Goal: Information Seeking & Learning: Learn about a topic

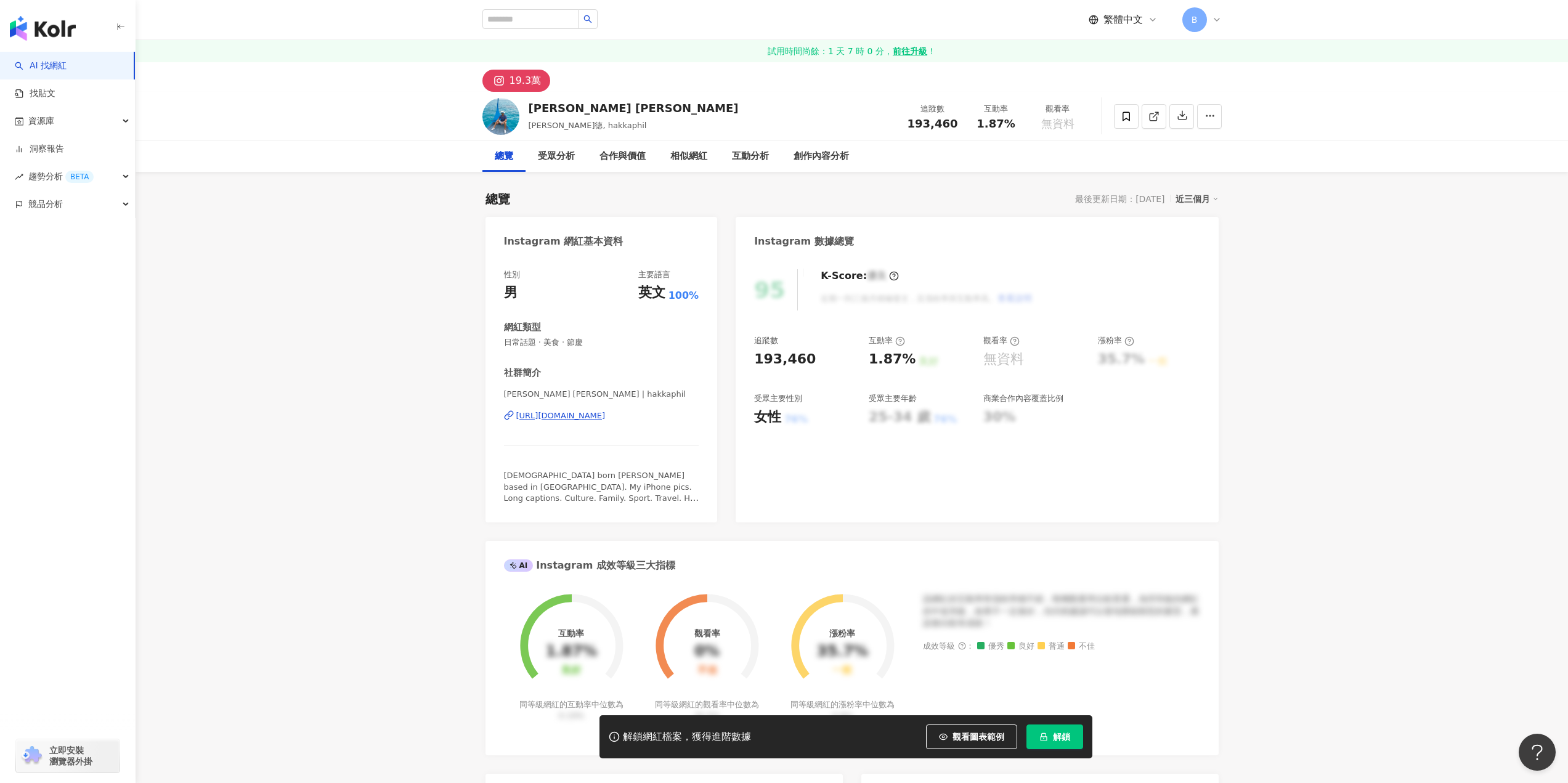
click at [52, 66] on link "AI 找網紅" at bounding box center [41, 66] width 52 height 12
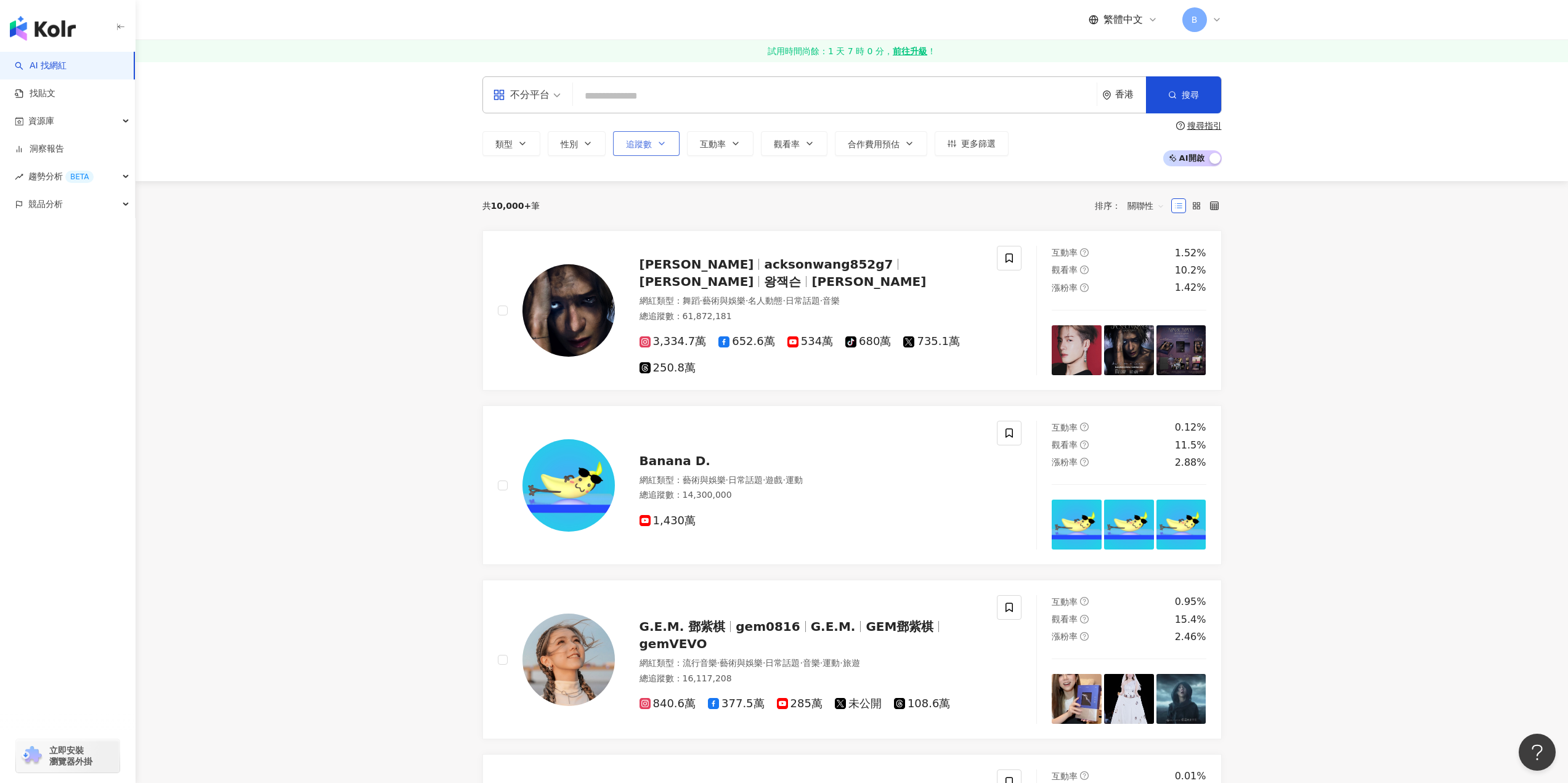
click at [634, 145] on span "追蹤數" at bounding box center [639, 144] width 26 height 10
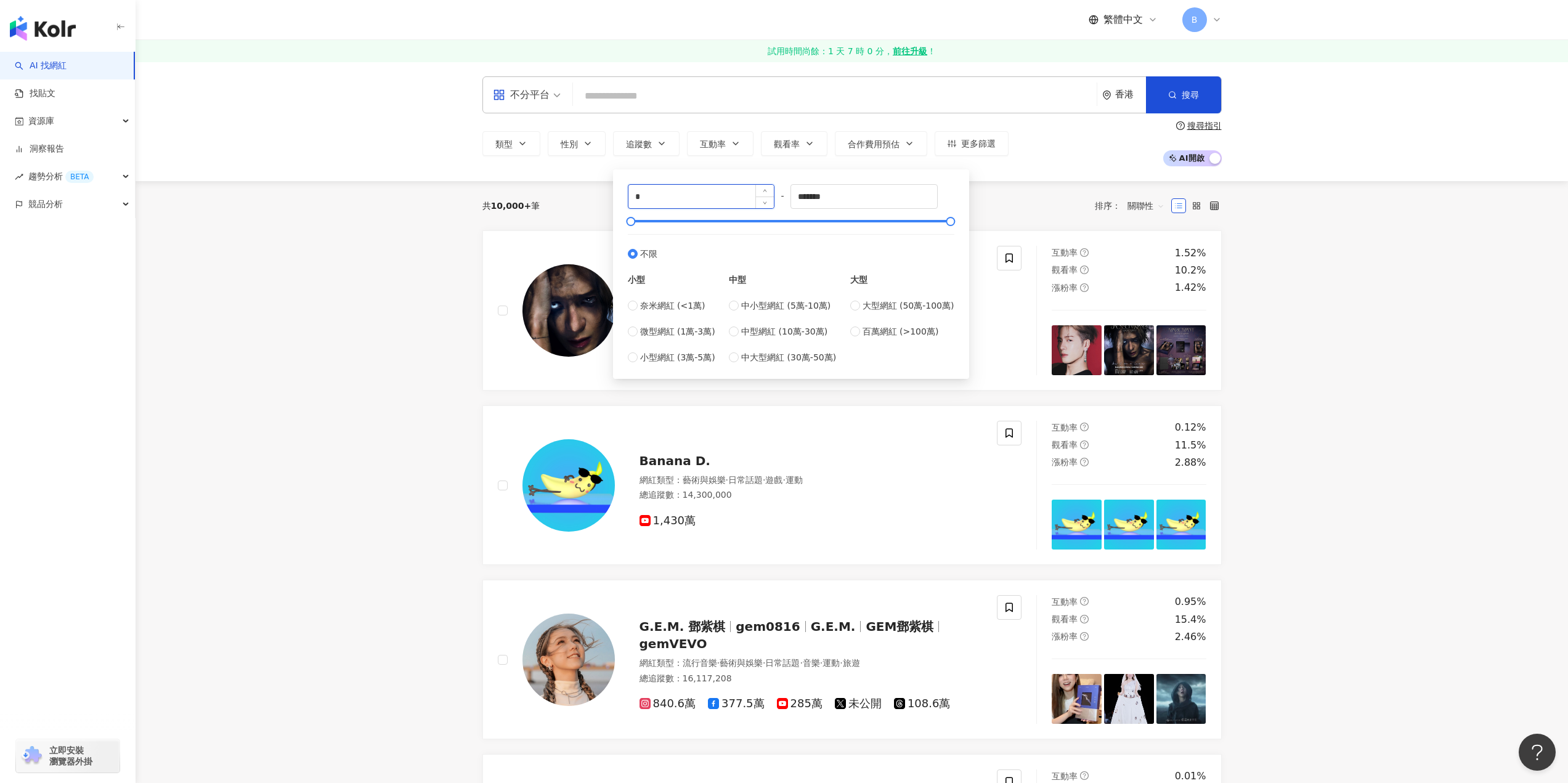
click at [658, 196] on input "*" at bounding box center [701, 196] width 146 height 23
type input "*****"
click at [847, 199] on input "*******" at bounding box center [864, 196] width 146 height 23
type input "******"
click at [1013, 207] on div "共 10,000+ 筆 排序： 關聯性" at bounding box center [852, 206] width 739 height 20
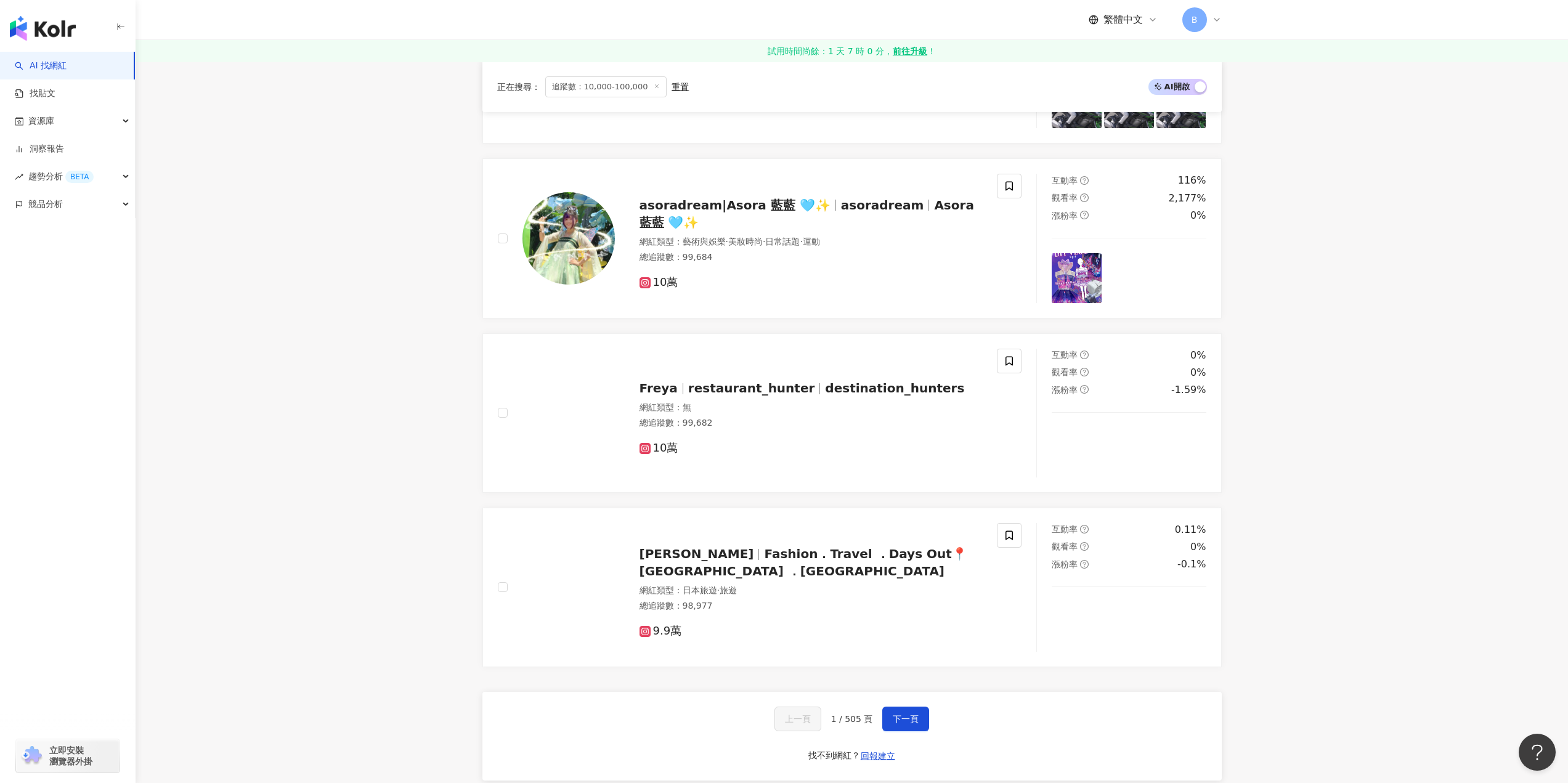
scroll to position [1972, 0]
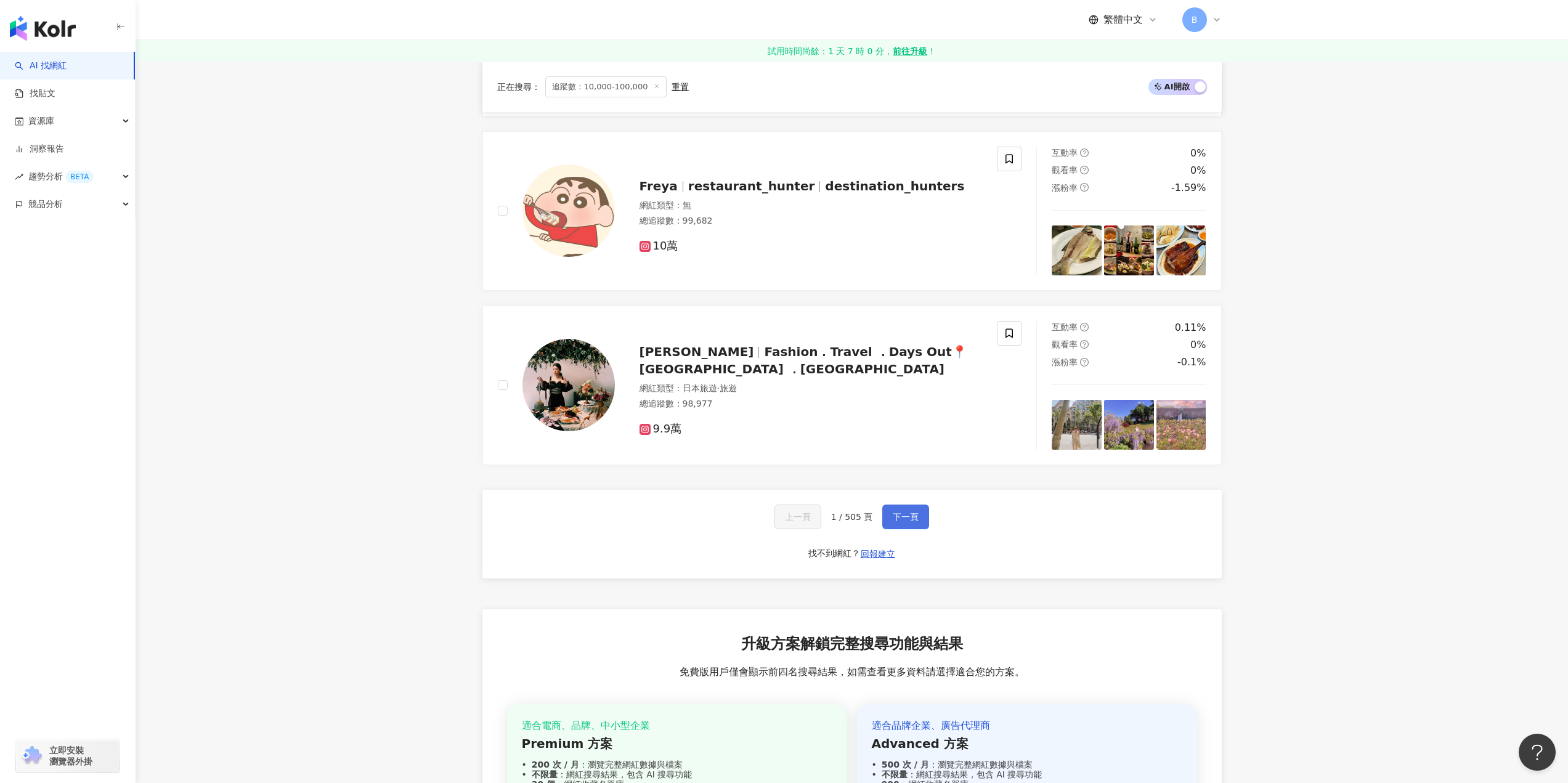
click at [918, 524] on button "下一頁" at bounding box center [905, 517] width 47 height 25
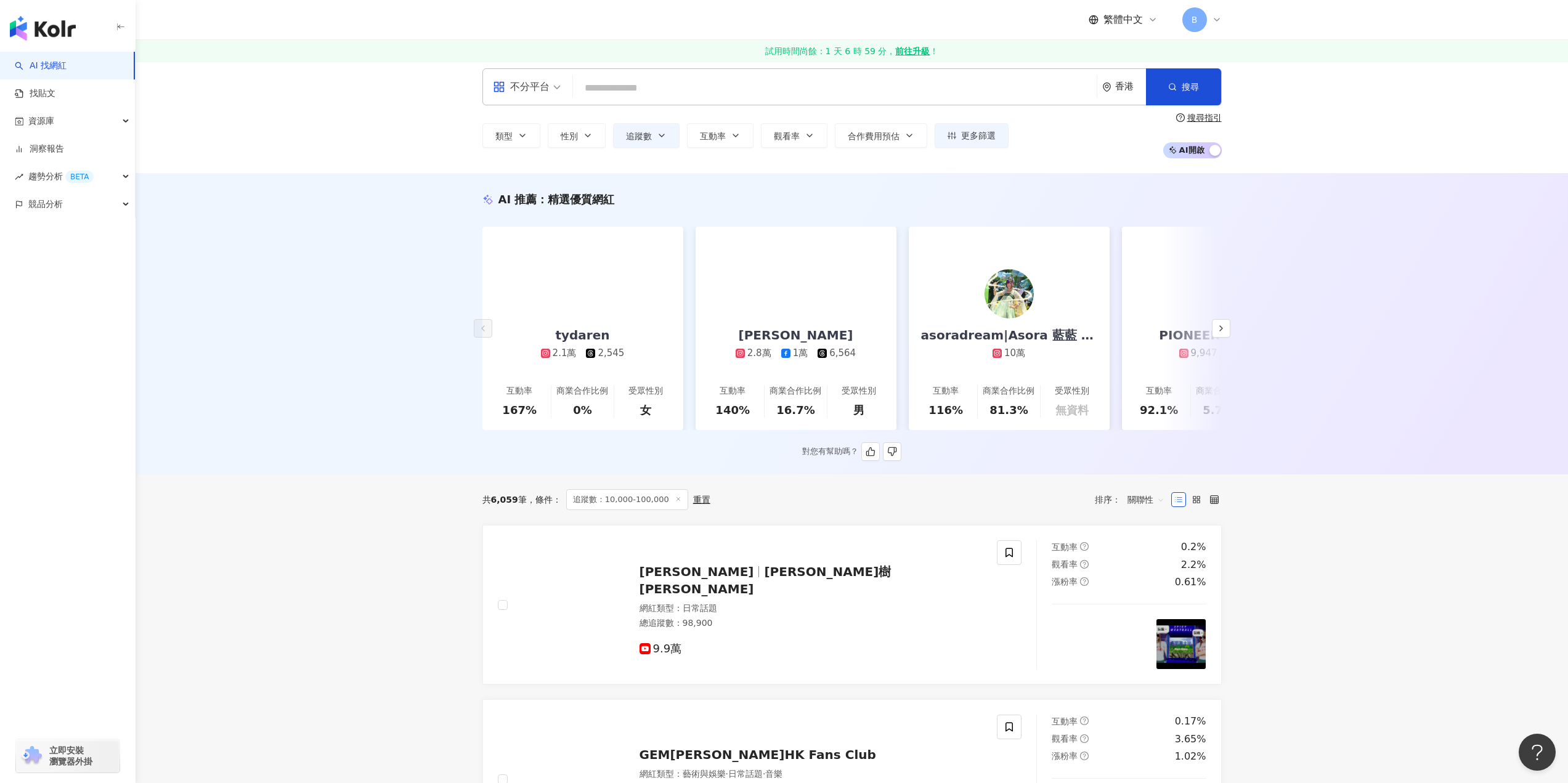
scroll to position [0, 0]
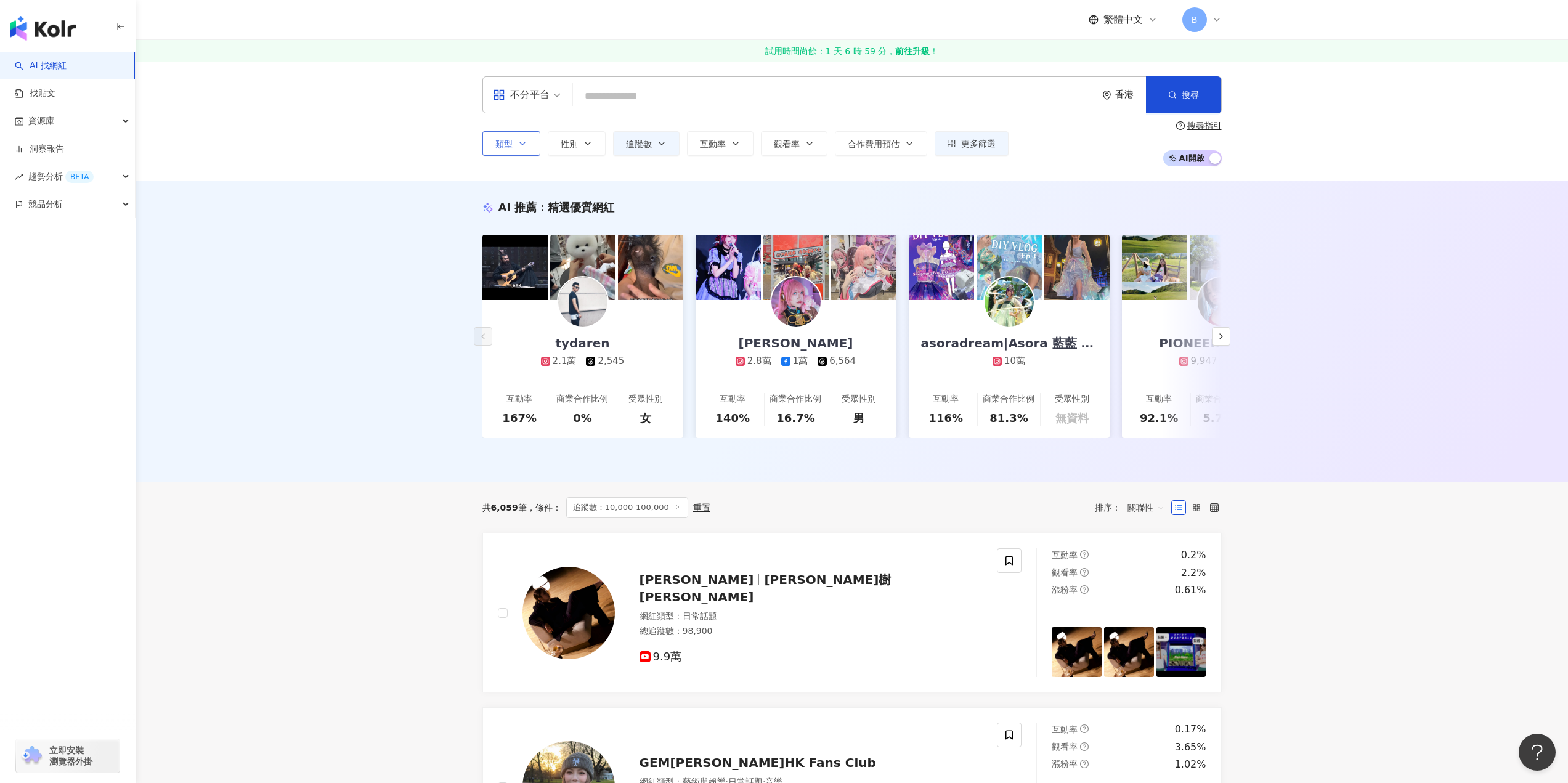
click at [512, 147] on span "類型" at bounding box center [504, 144] width 17 height 10
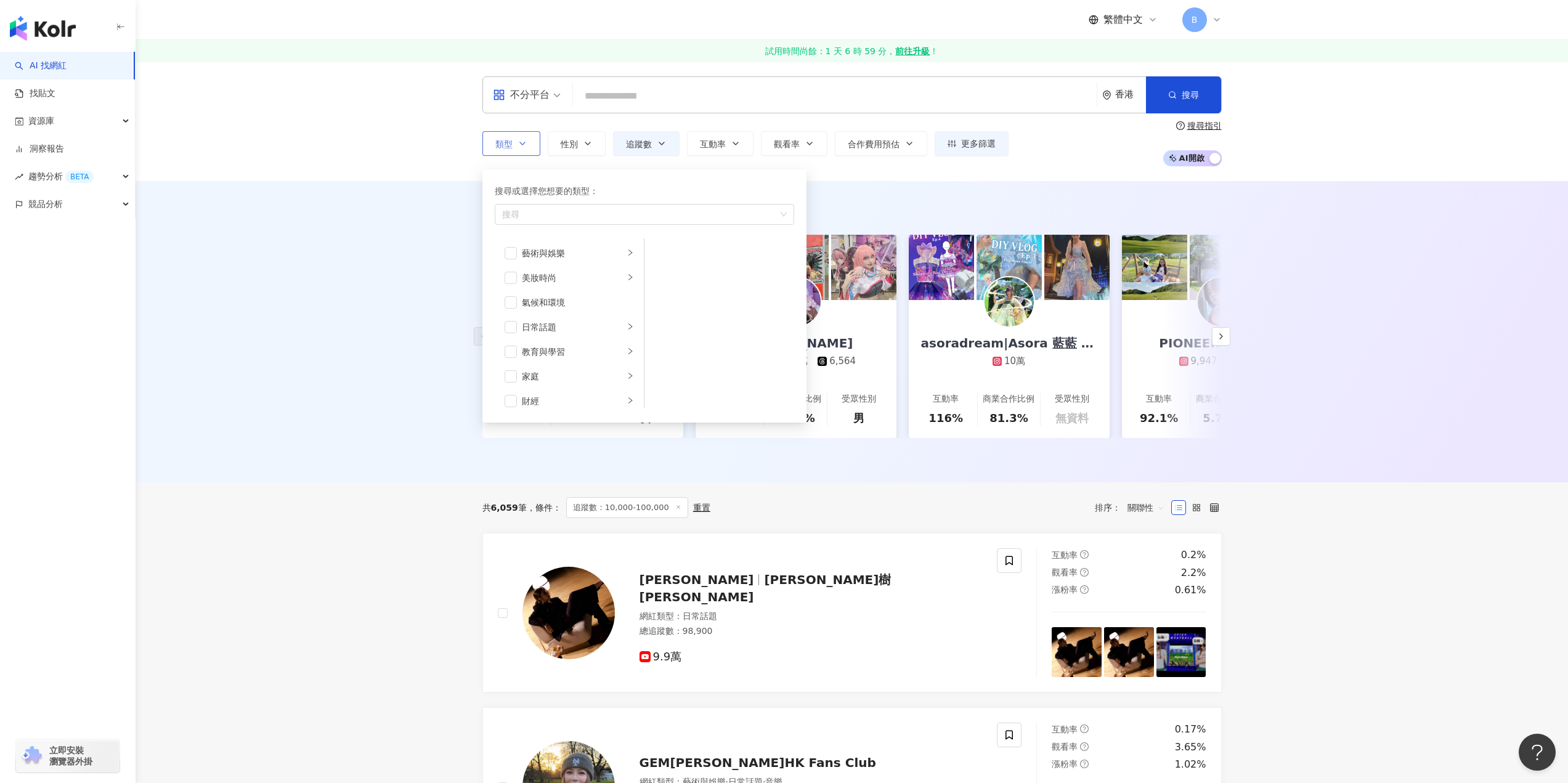
click at [512, 147] on span "類型" at bounding box center [504, 144] width 17 height 10
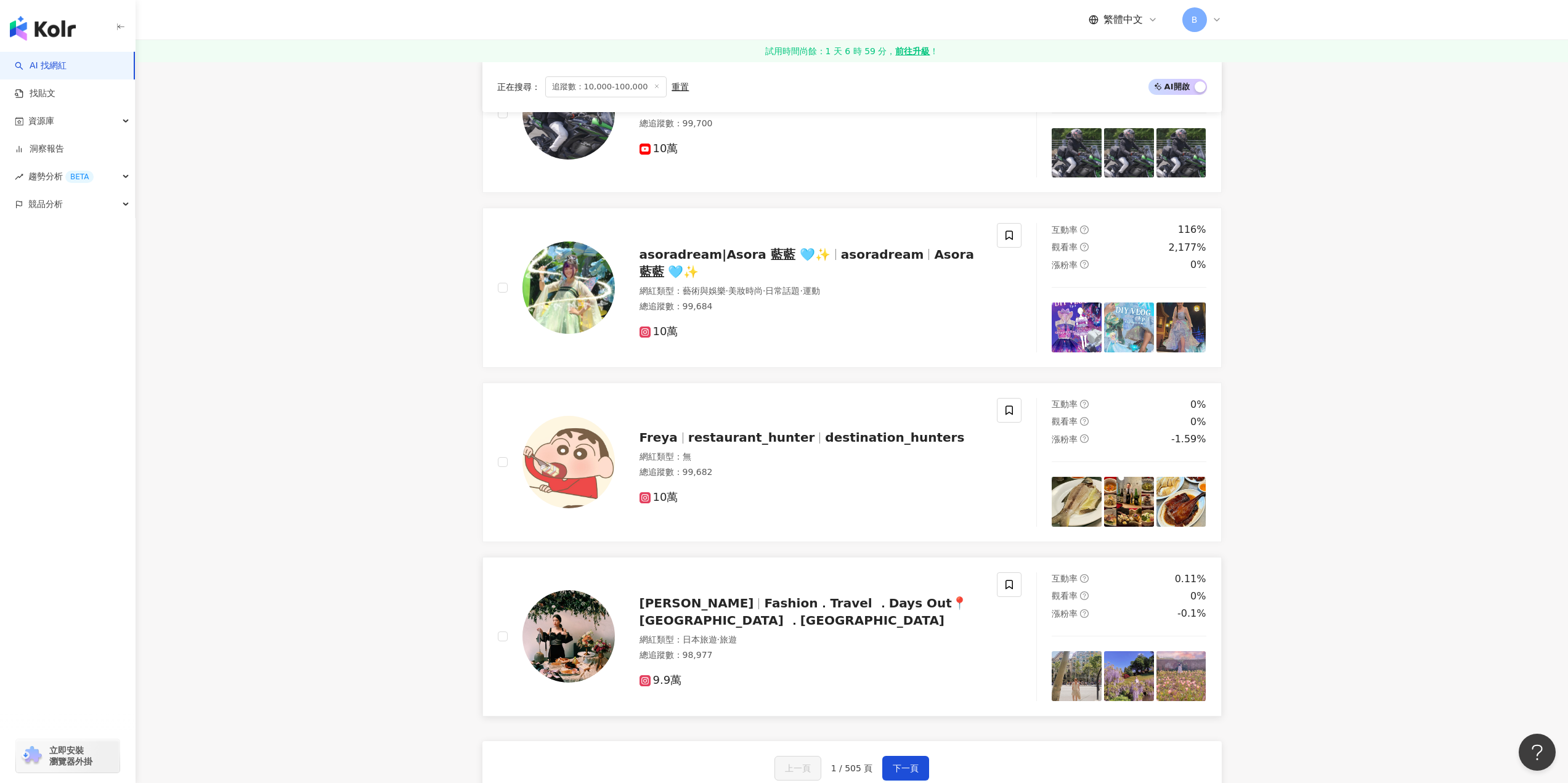
scroll to position [2033, 0]
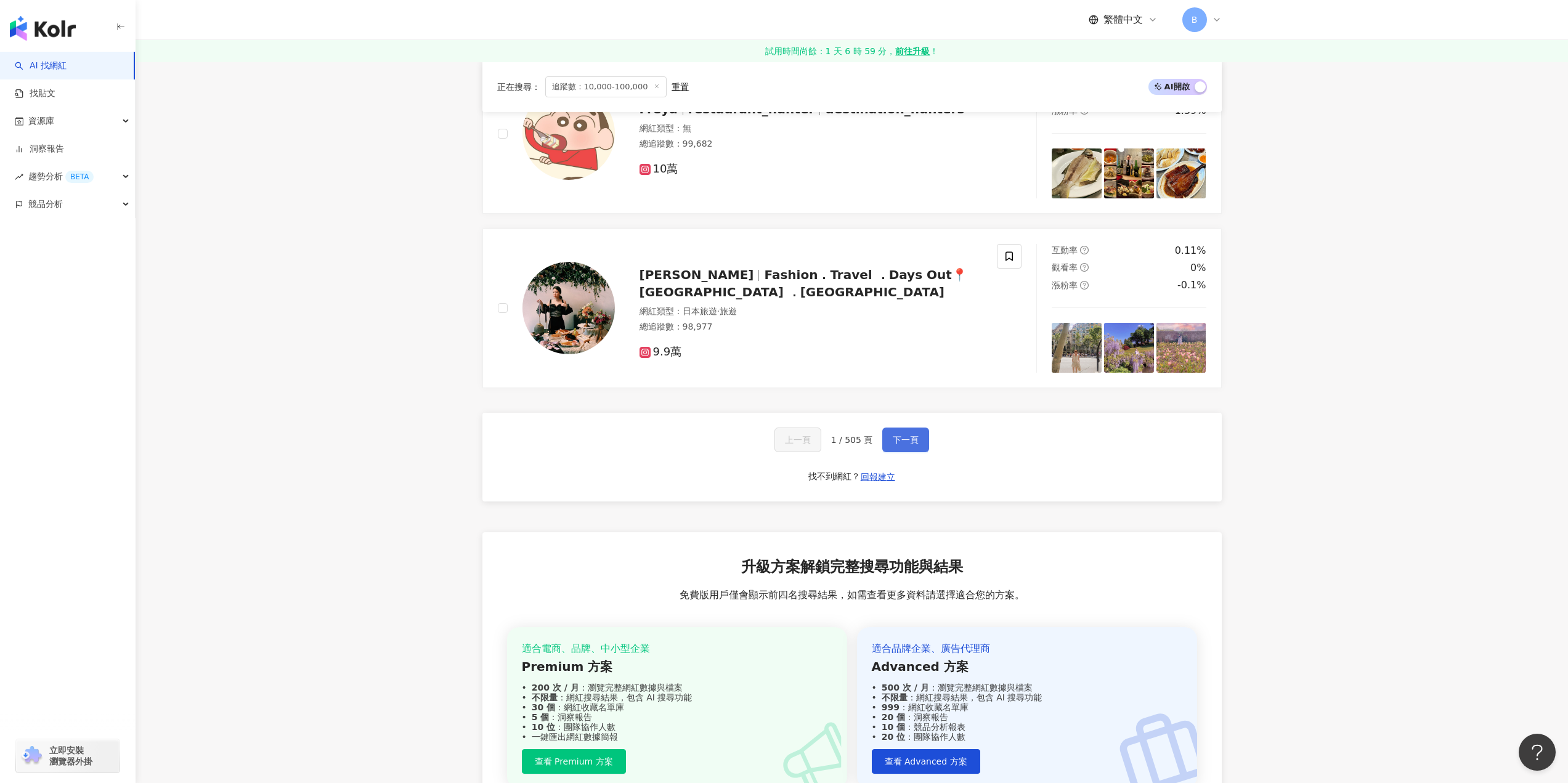
click at [918, 445] on button "下一頁" at bounding box center [905, 440] width 47 height 25
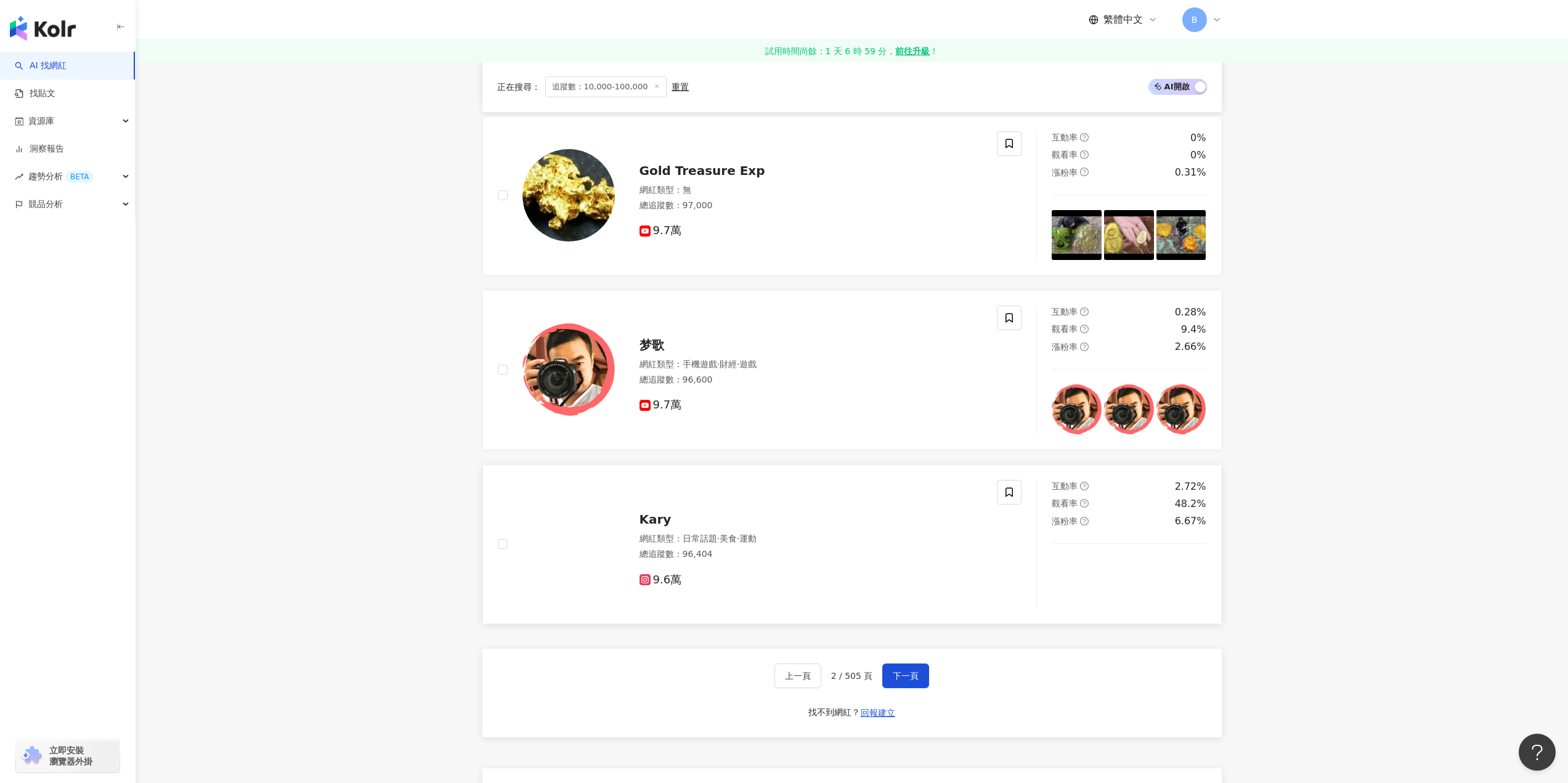
scroll to position [2157, 0]
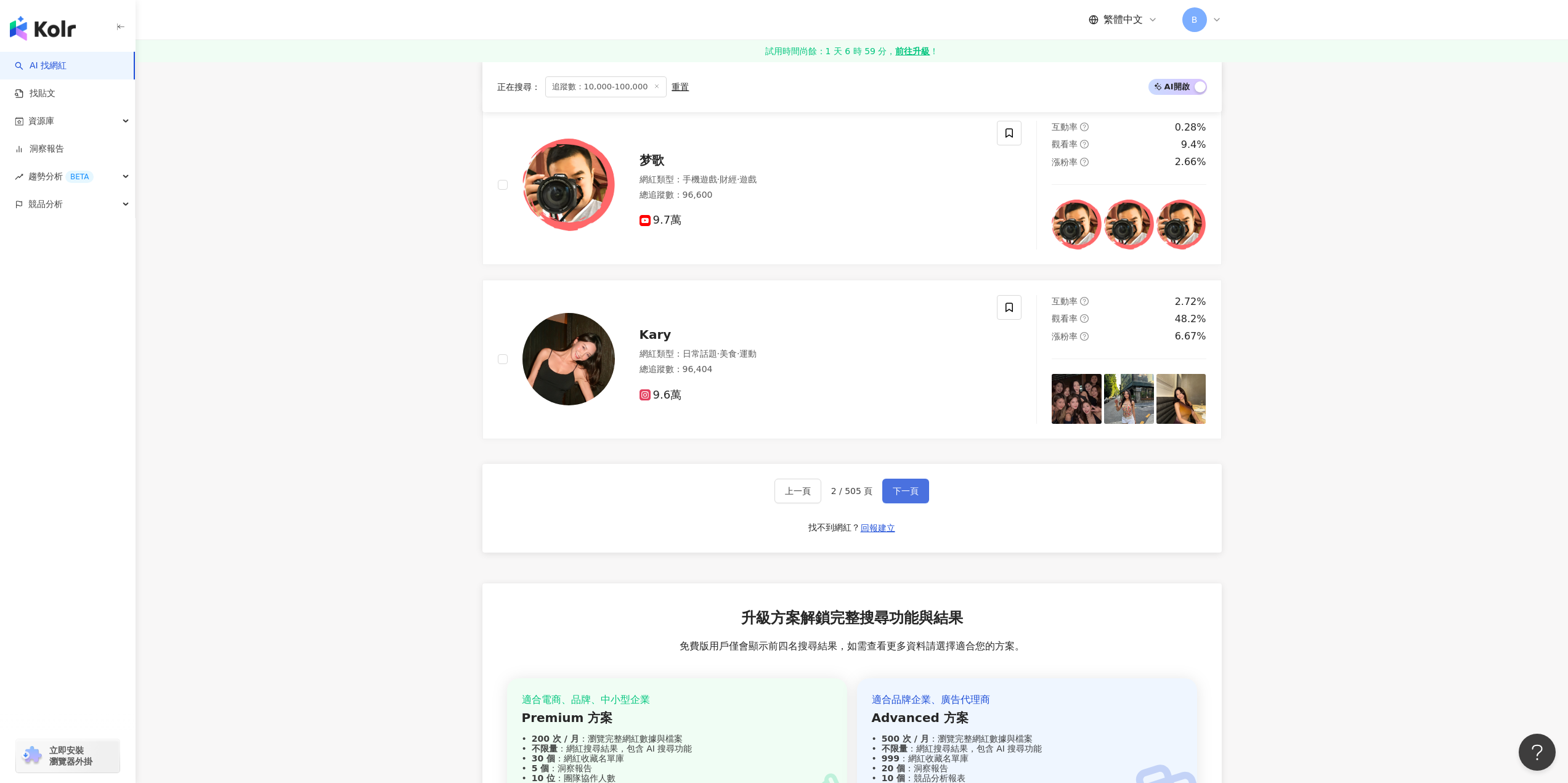
click at [904, 503] on button "下一頁" at bounding box center [905, 491] width 47 height 25
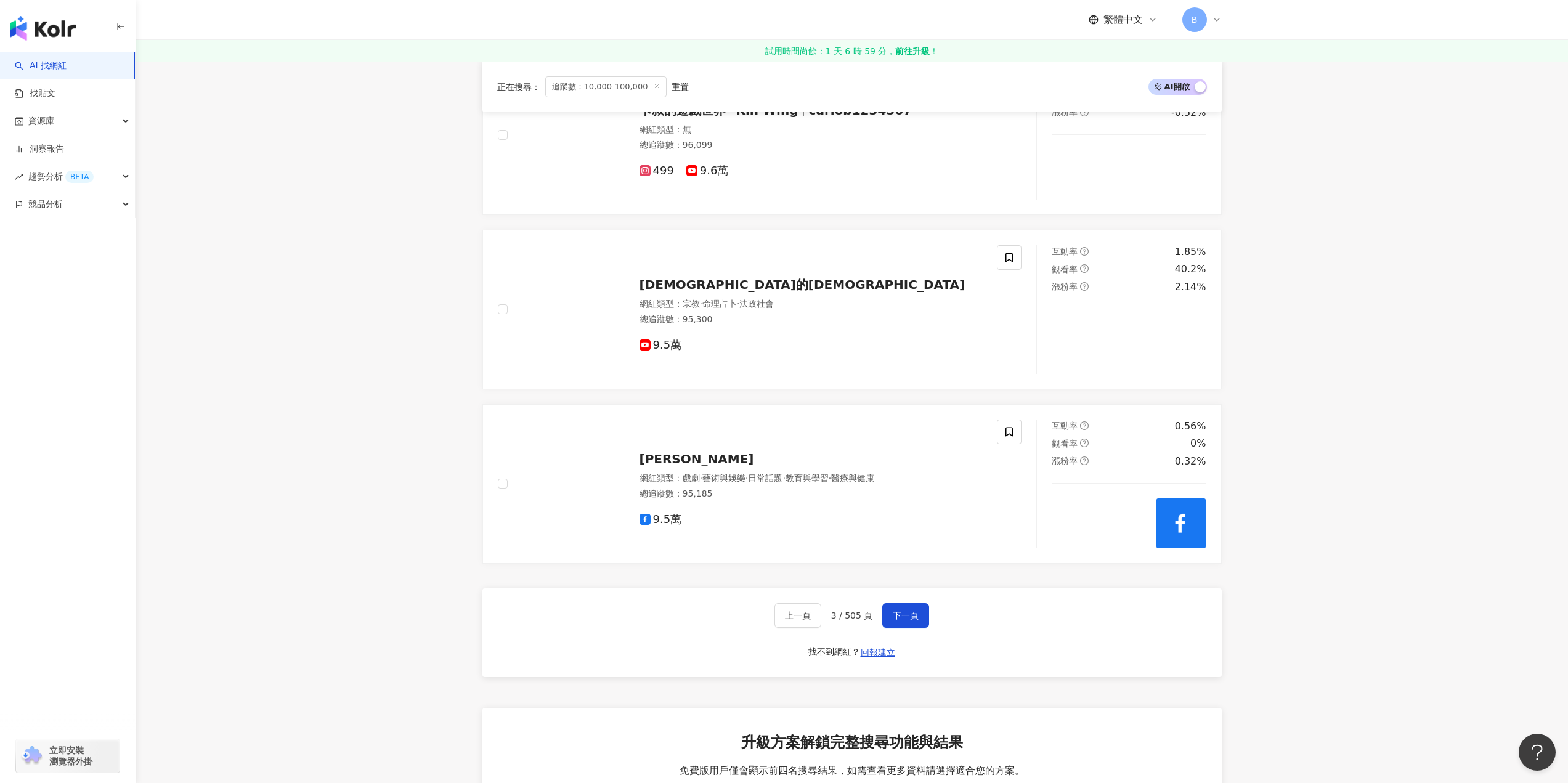
scroll to position [2445, 0]
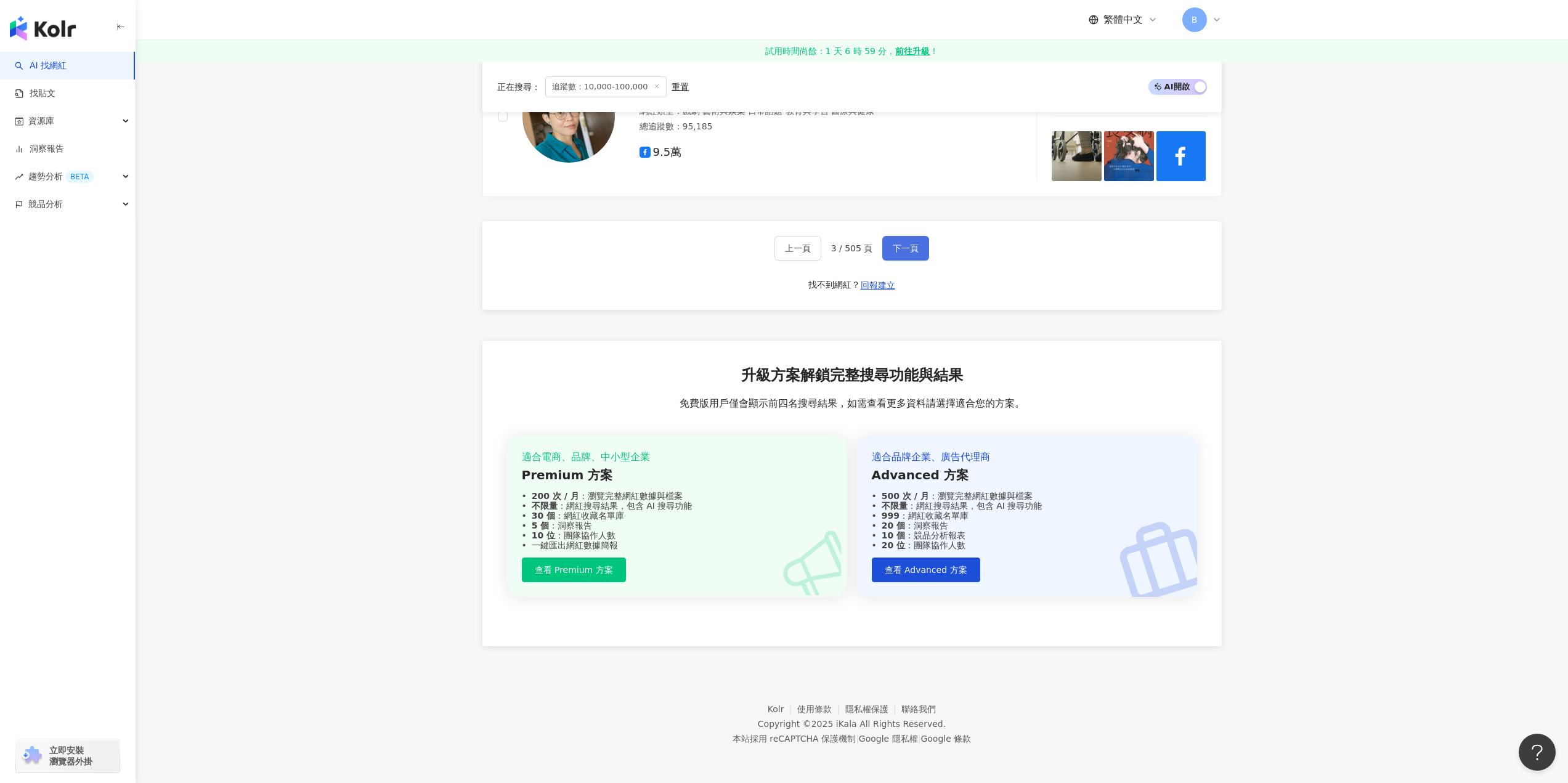
click at [912, 238] on button "下一頁" at bounding box center [905, 249] width 47 height 25
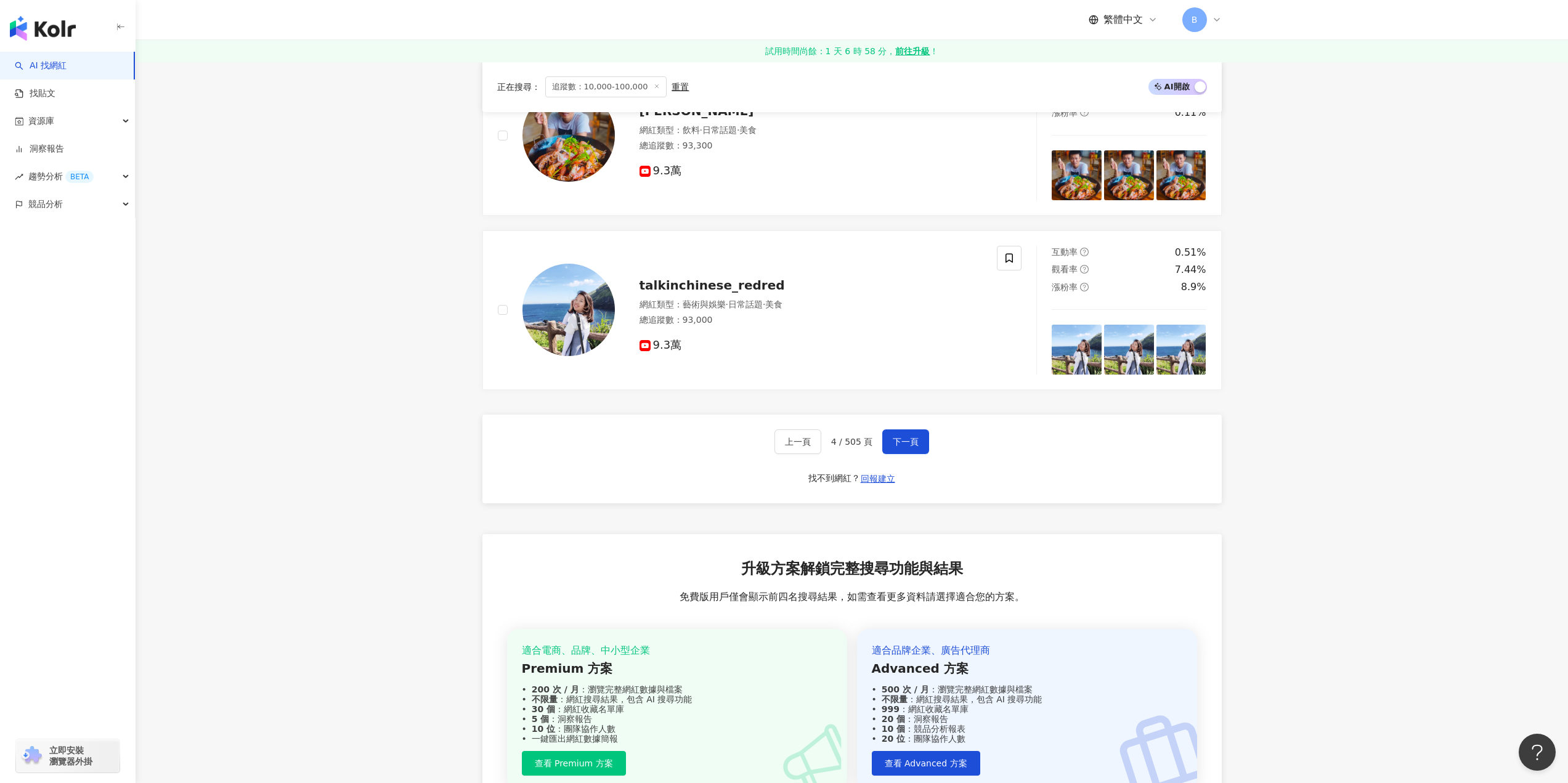
scroll to position [2068, 0]
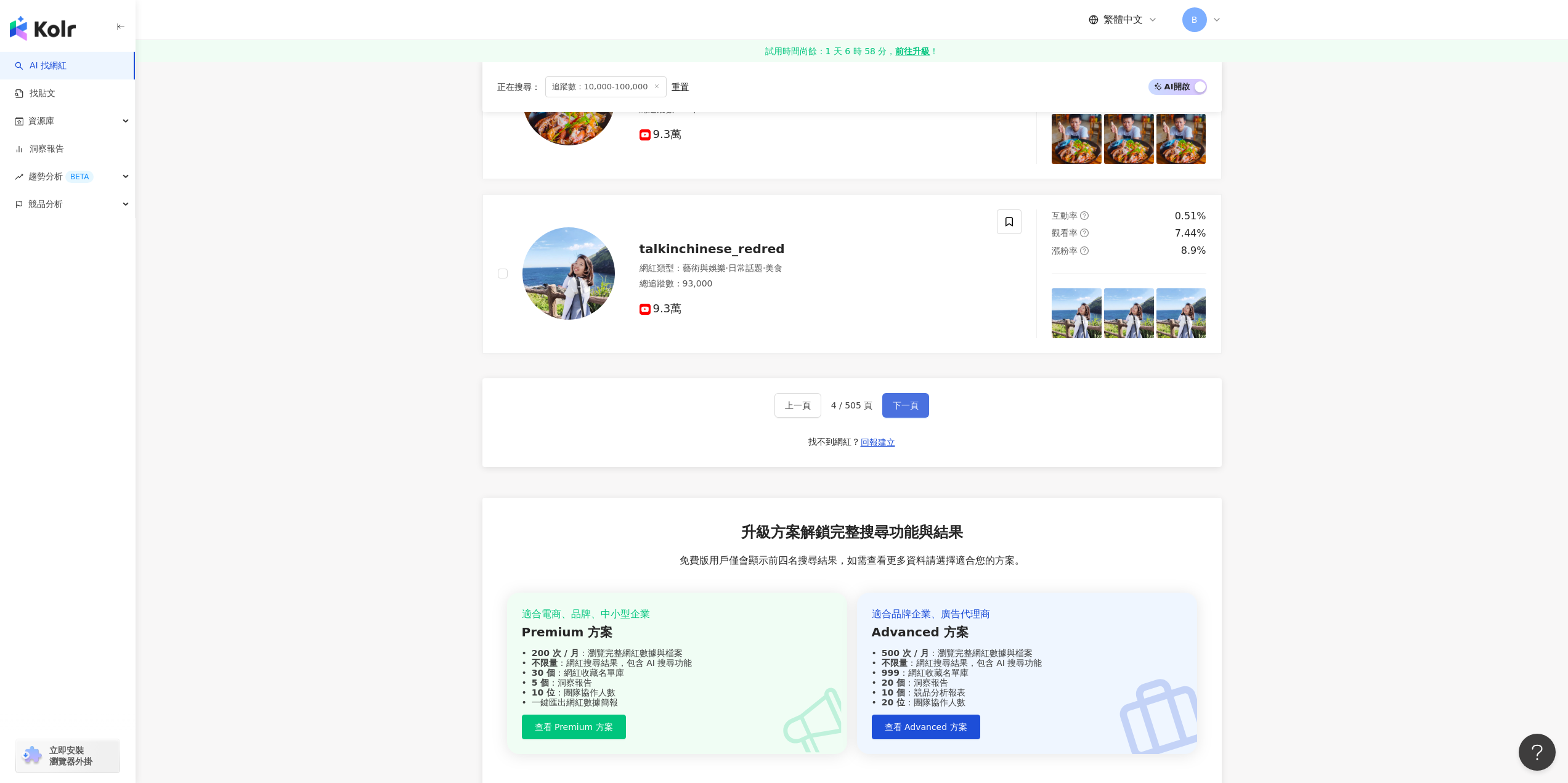
click at [900, 411] on span "下一頁" at bounding box center [905, 405] width 26 height 10
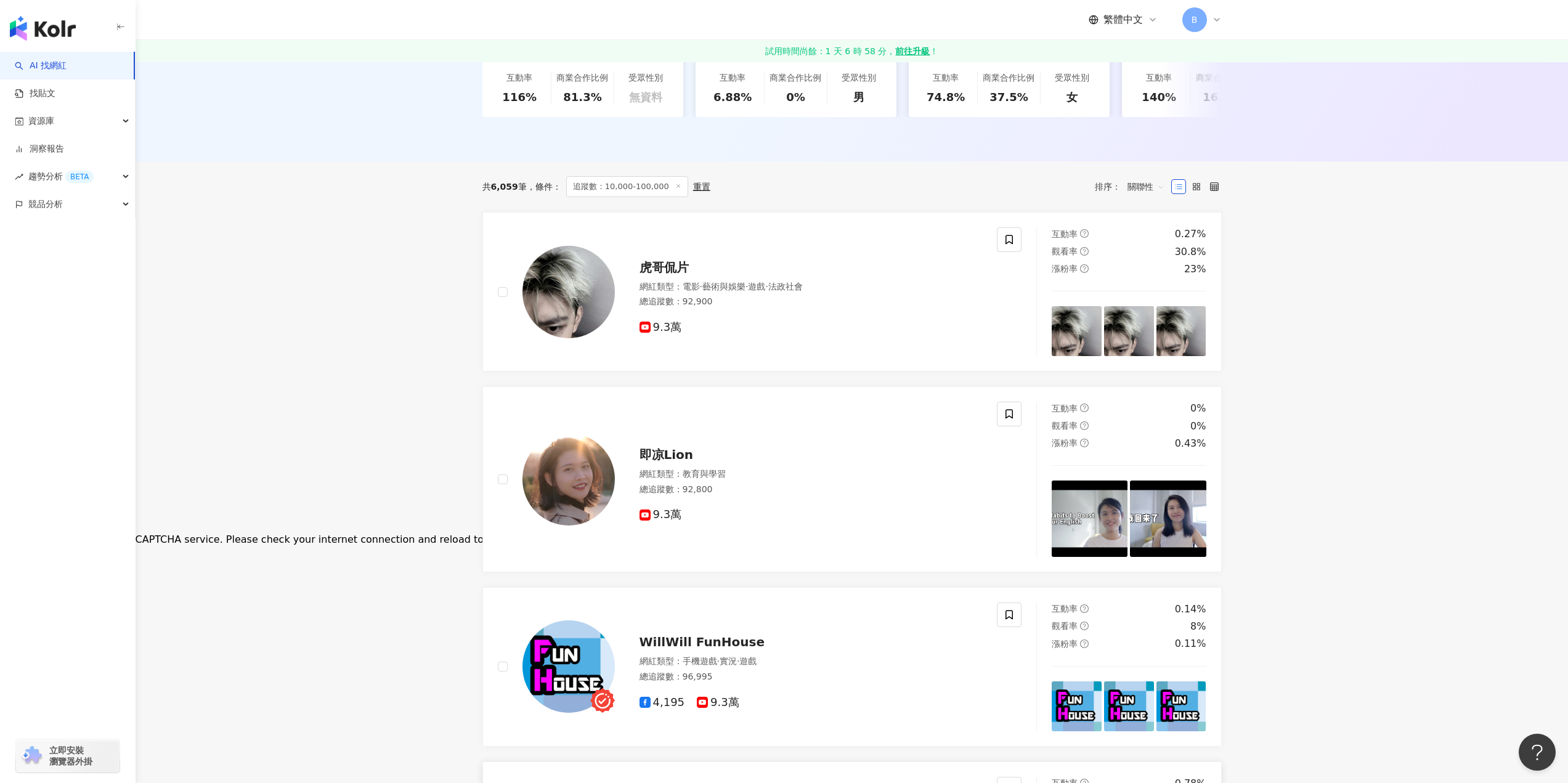
scroll to position [278, 0]
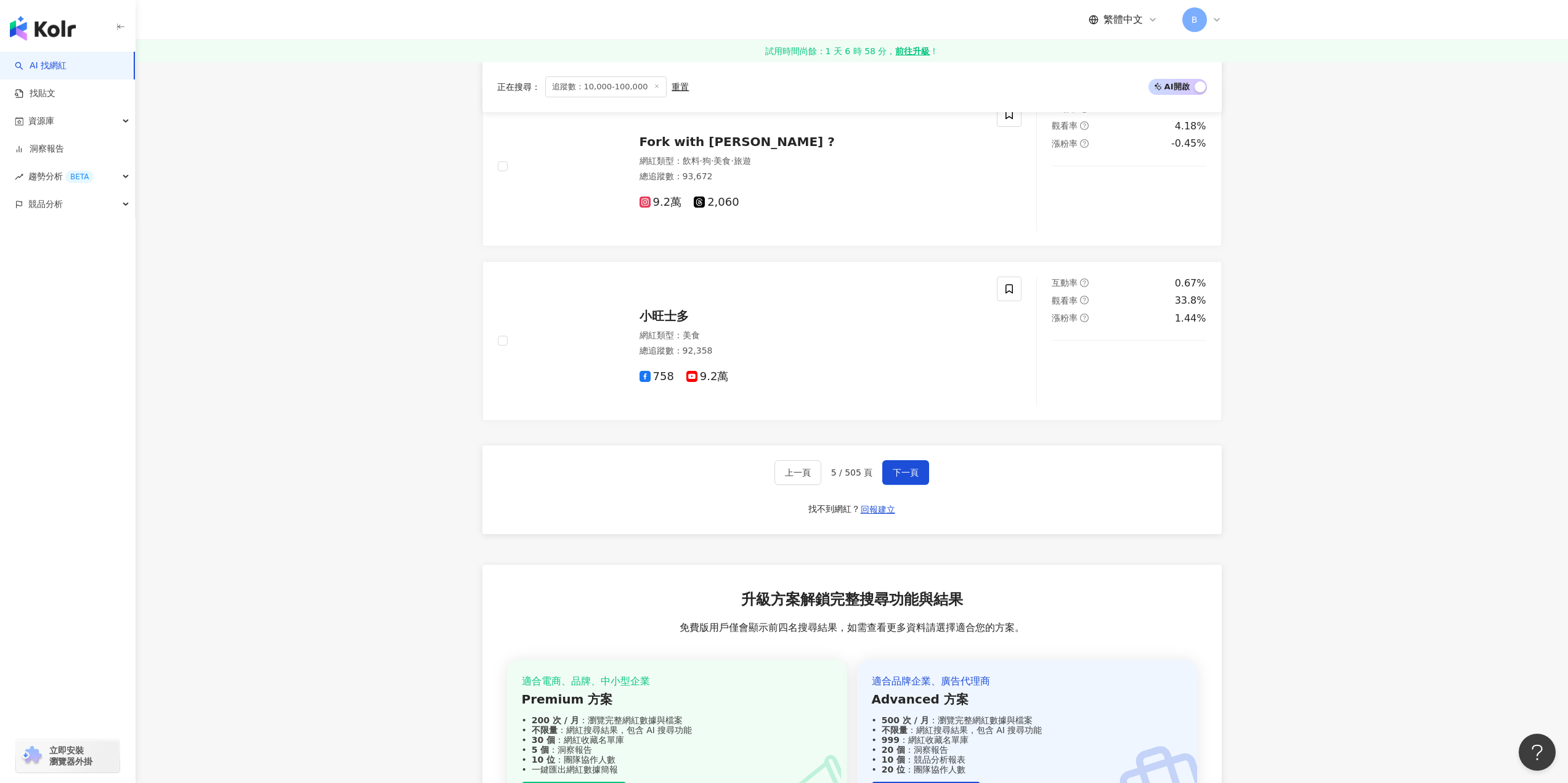
scroll to position [2539, 0]
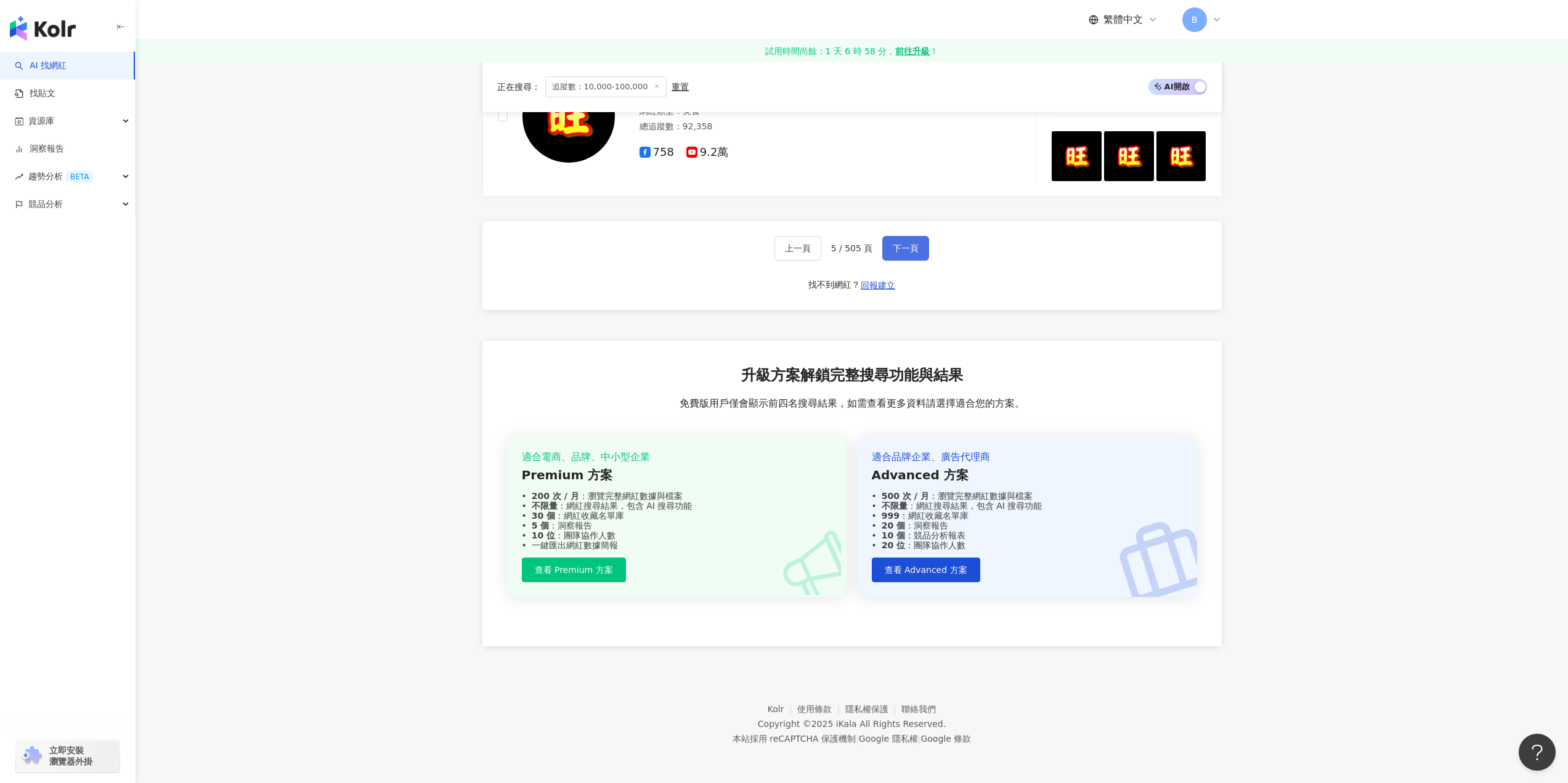
click at [906, 238] on button "下一頁" at bounding box center [905, 249] width 47 height 25
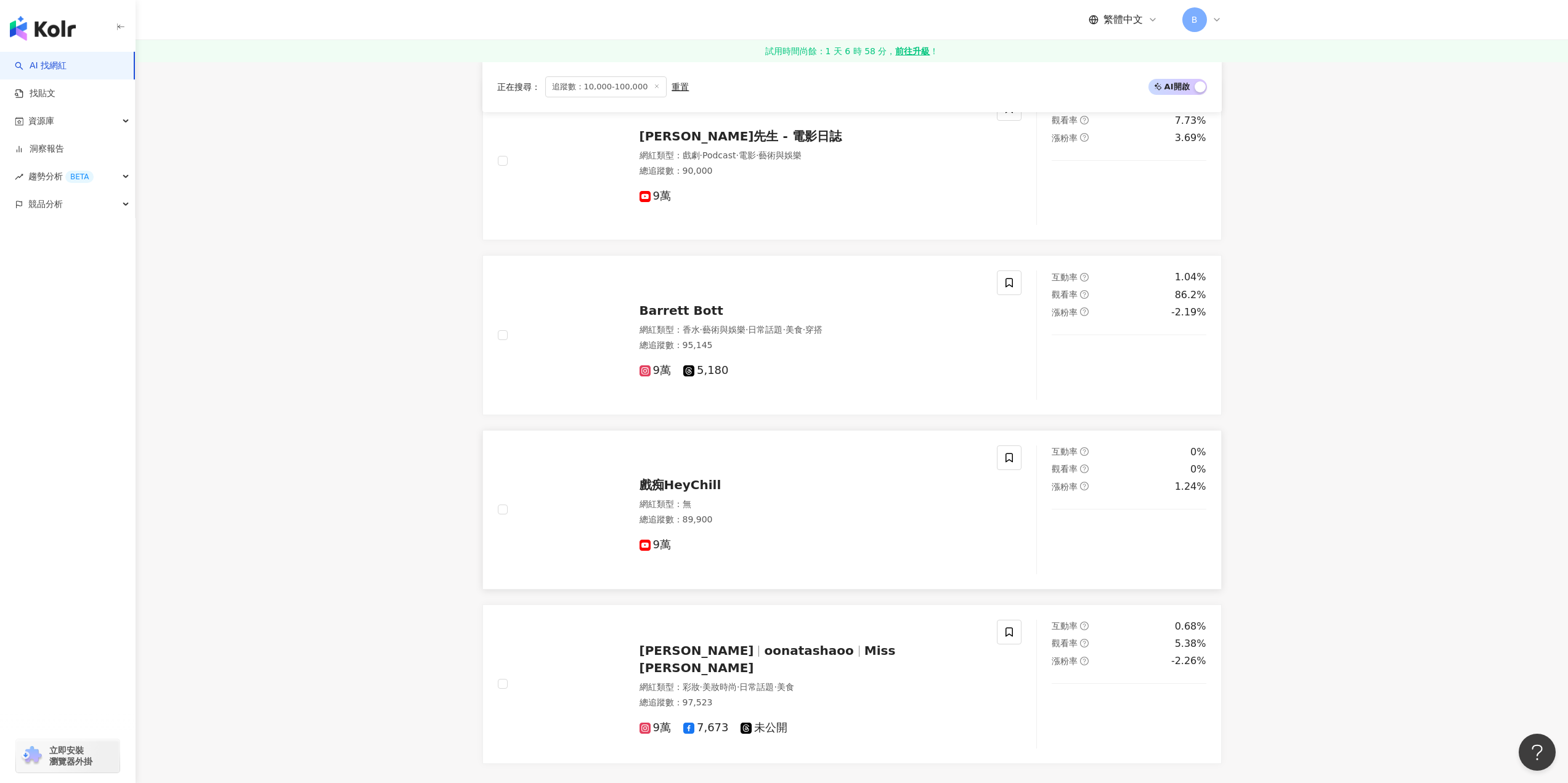
scroll to position [1849, 0]
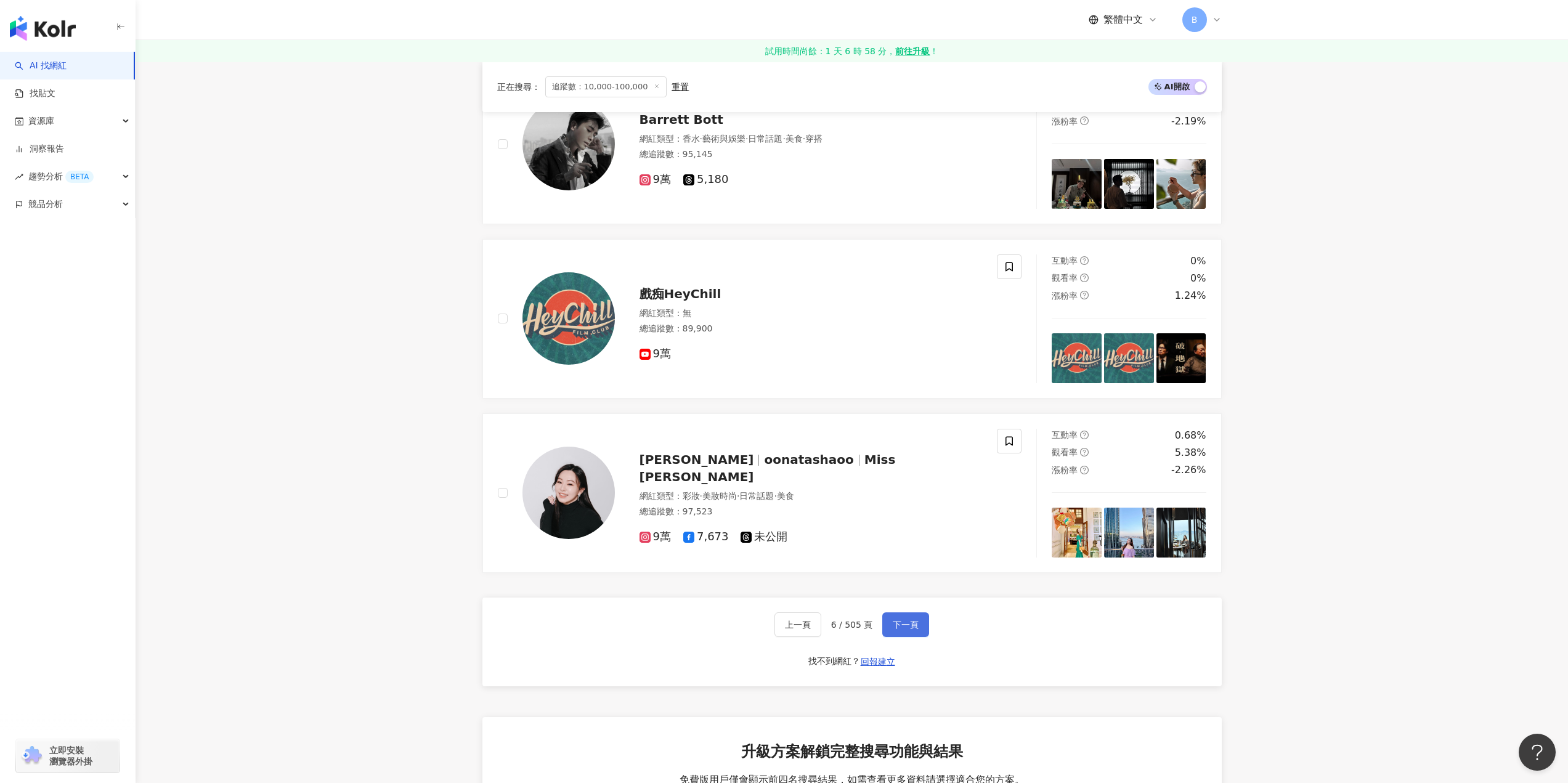
click at [903, 630] on span "下一頁" at bounding box center [905, 624] width 26 height 10
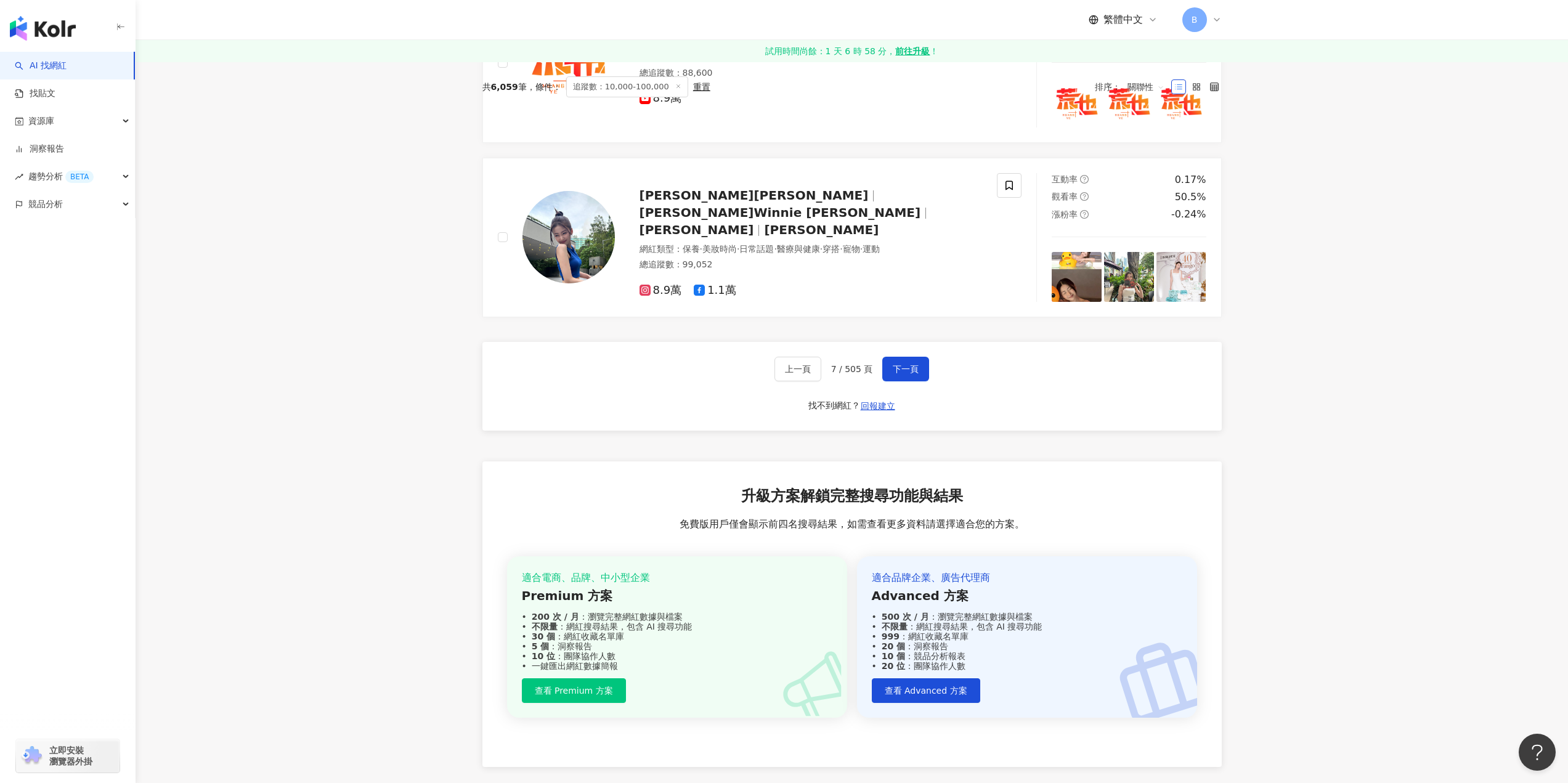
scroll to position [2281, 0]
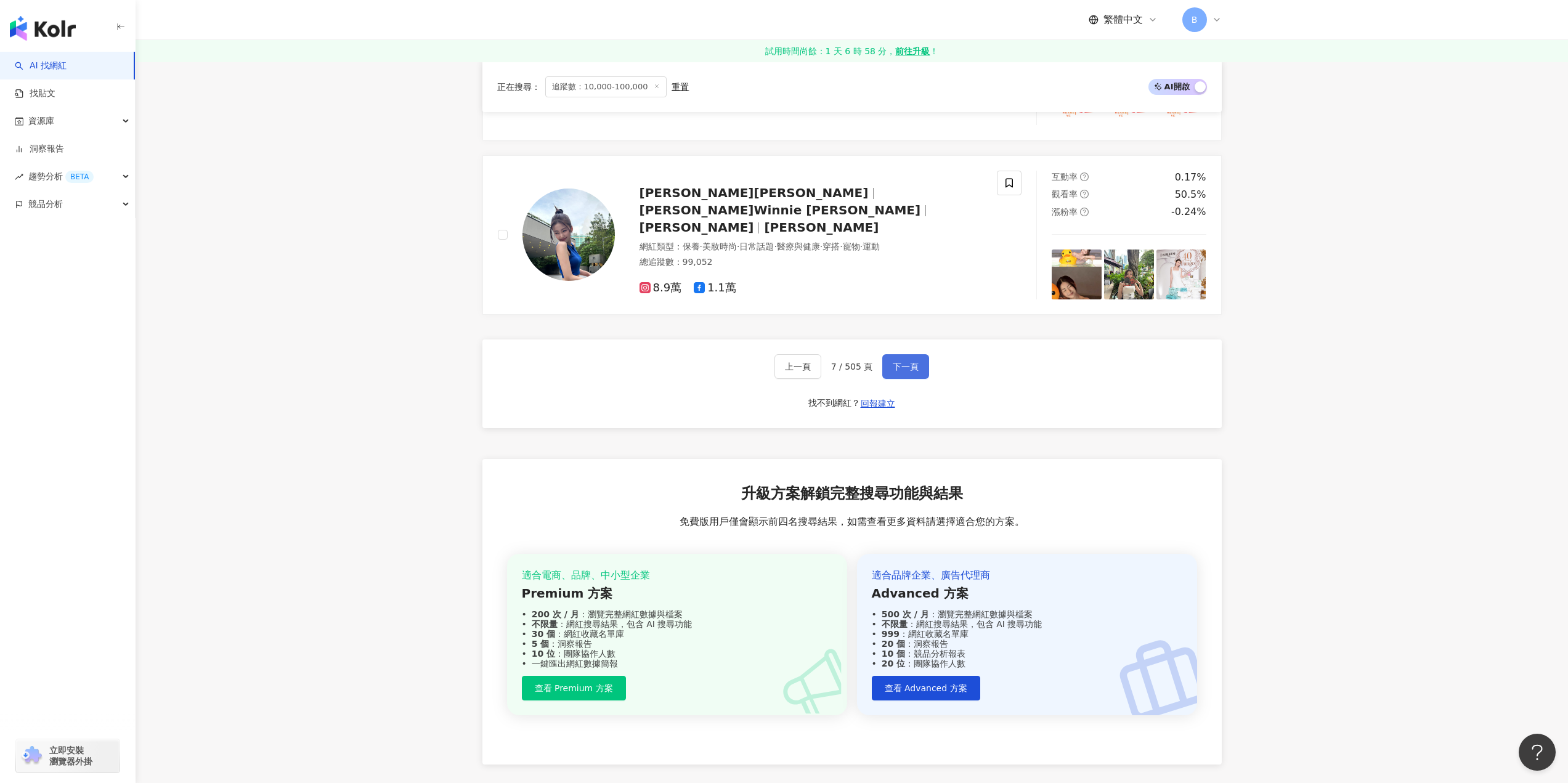
click at [908, 368] on button "下一頁" at bounding box center [905, 367] width 47 height 25
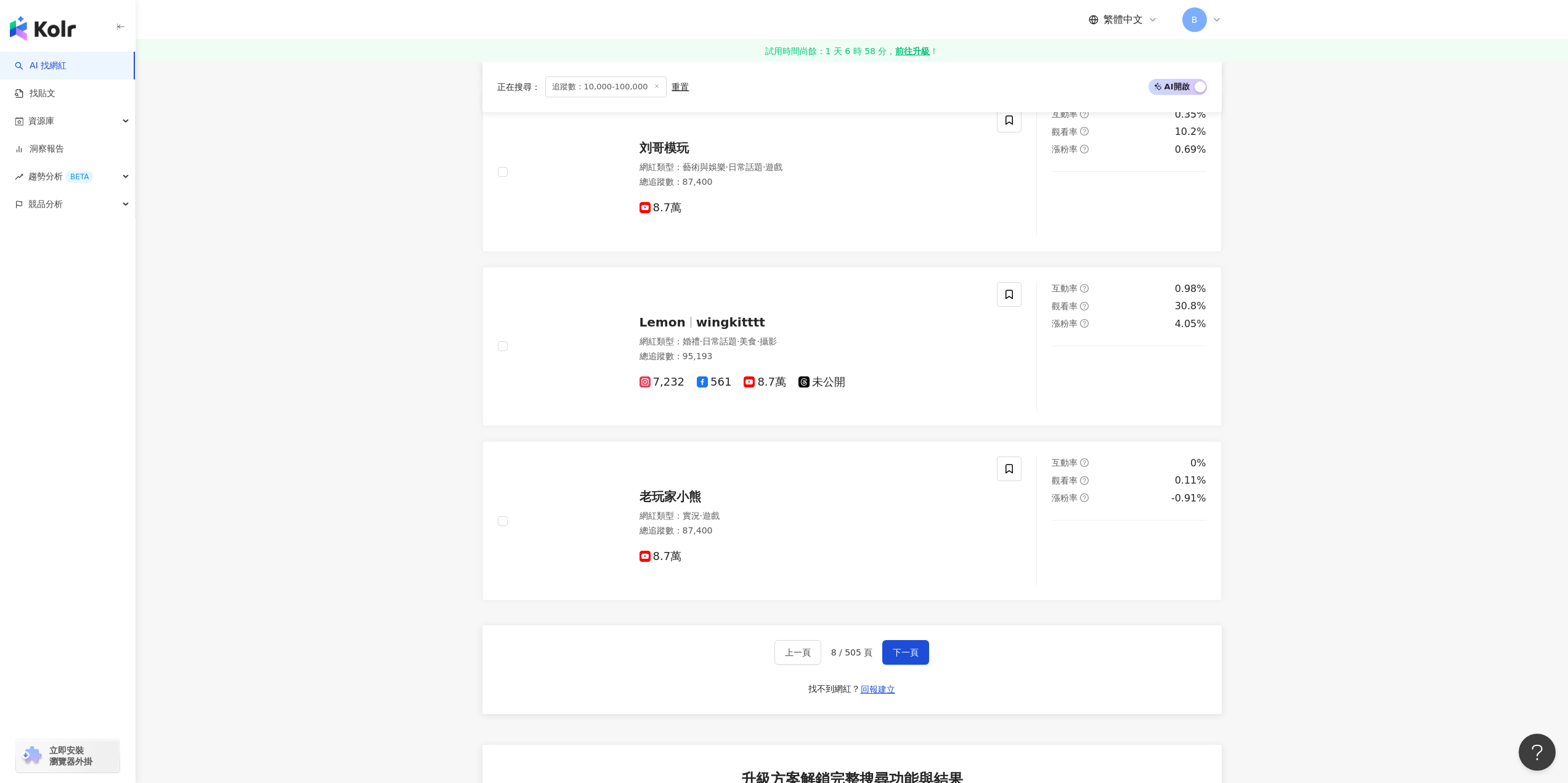
scroll to position [1982, 0]
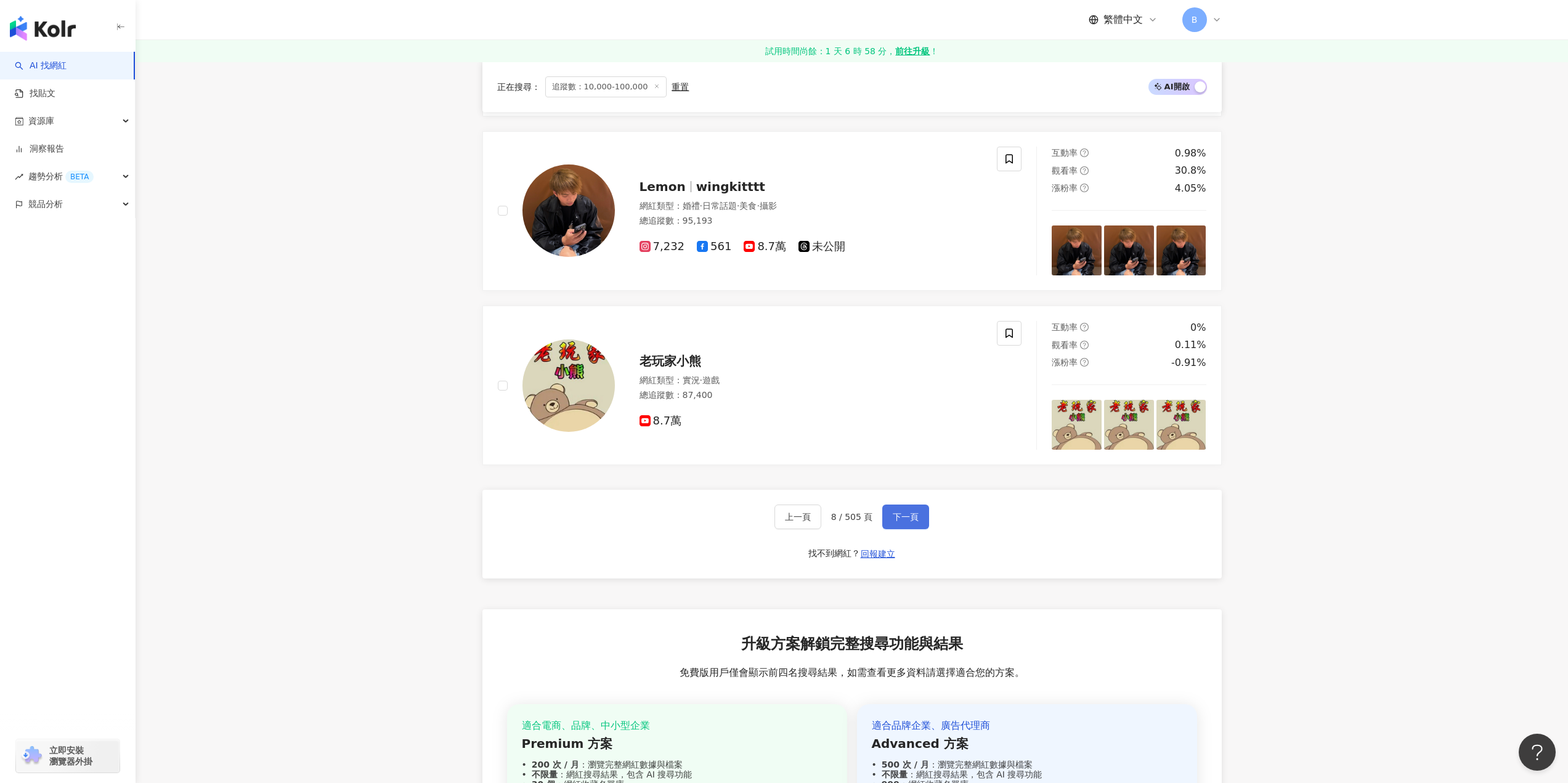
click at [901, 522] on span "下一頁" at bounding box center [905, 516] width 26 height 10
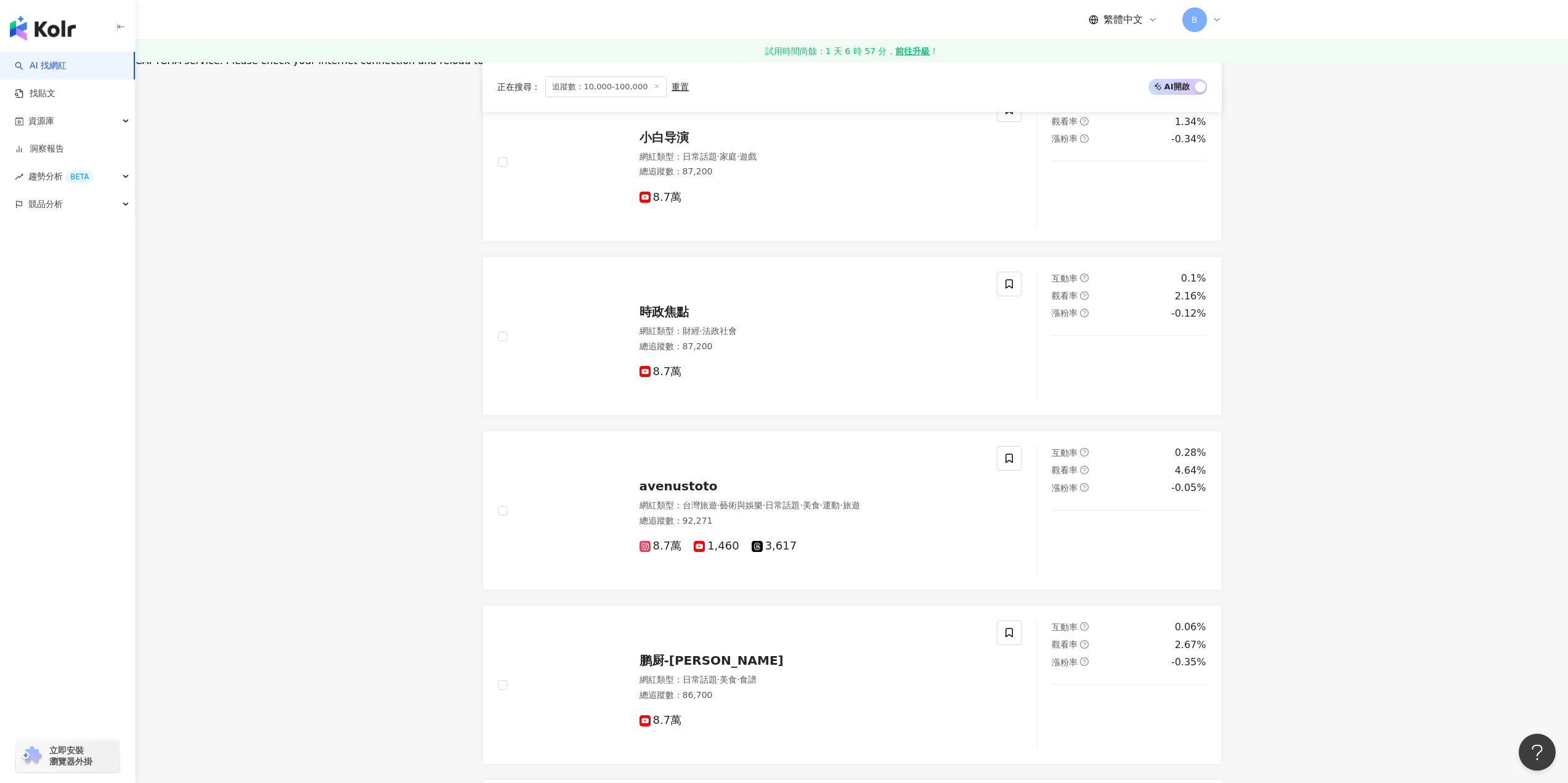
scroll to position [2131, 0]
